Goal: Task Accomplishment & Management: Use online tool/utility

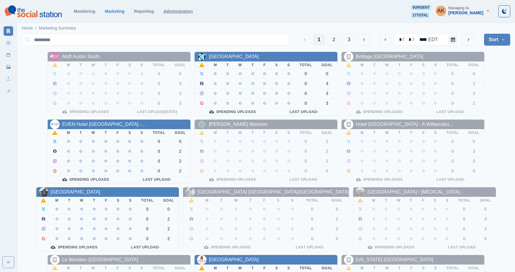
click at [172, 11] on link "Administration" at bounding box center [178, 11] width 30 height 5
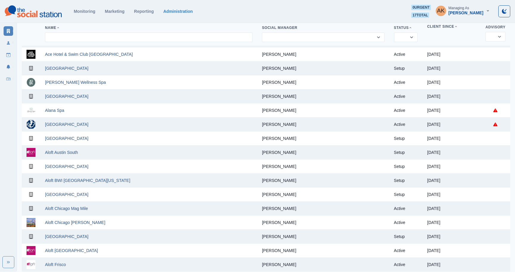
scroll to position [372, 0]
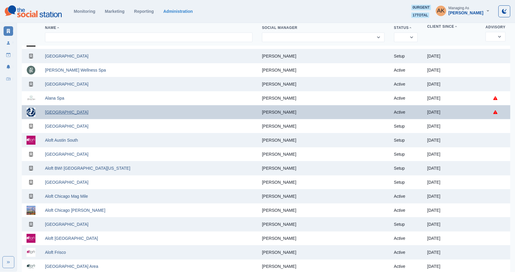
click at [63, 113] on link "Allegria Hotel" at bounding box center [67, 112] width 44 height 5
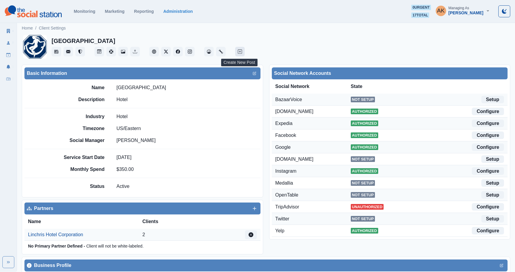
click at [241, 53] on icon "Create New Post" at bounding box center [240, 52] width 4 height 4
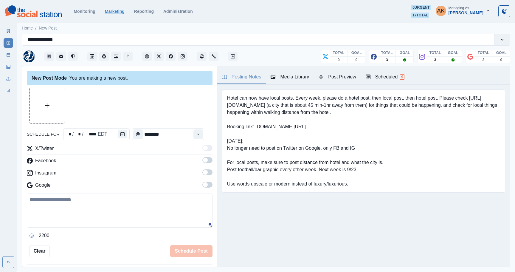
click at [111, 10] on link "Marketing" at bounding box center [115, 11] width 20 height 5
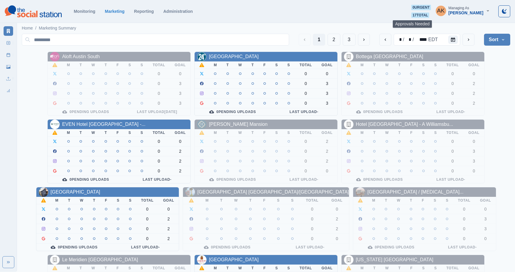
click at [413, 17] on span "17 total" at bounding box center [421, 15] width 18 height 5
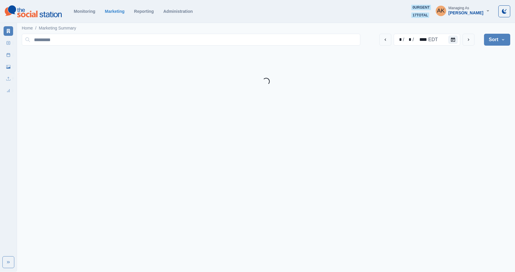
click at [412, 6] on span "0 urgent" at bounding box center [421, 7] width 19 height 5
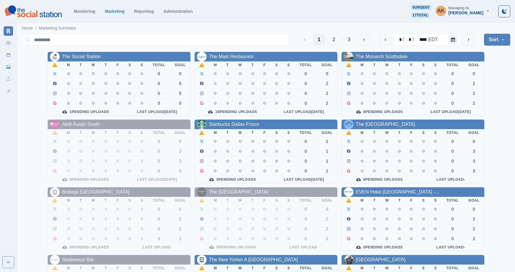
click at [412, 15] on span "17 total" at bounding box center [421, 15] width 18 height 5
